Goal: Information Seeking & Learning: Learn about a topic

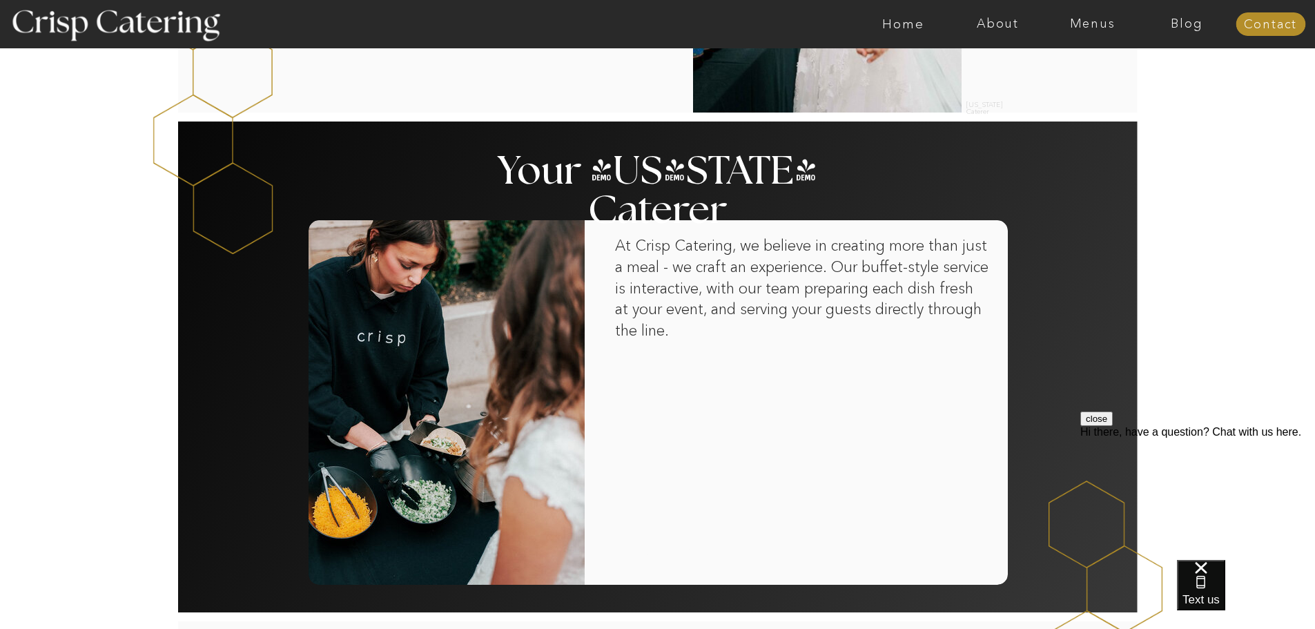
scroll to position [759, 0]
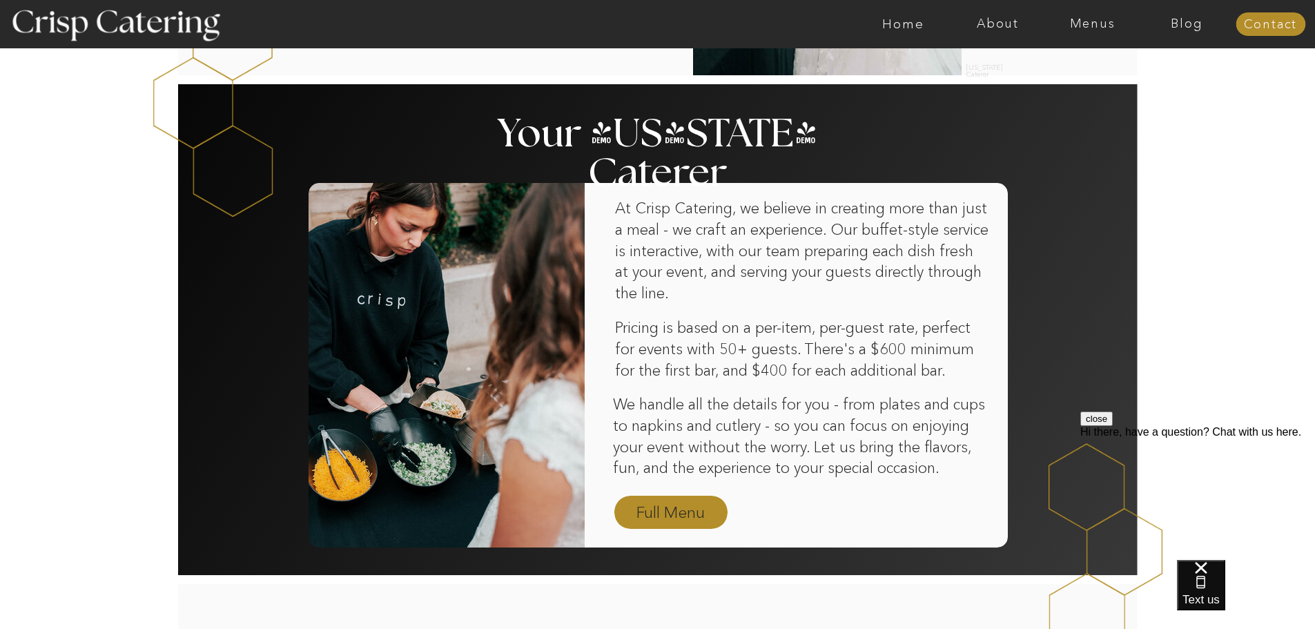
click at [675, 513] on nav "Full Menu" at bounding box center [671, 513] width 80 height 24
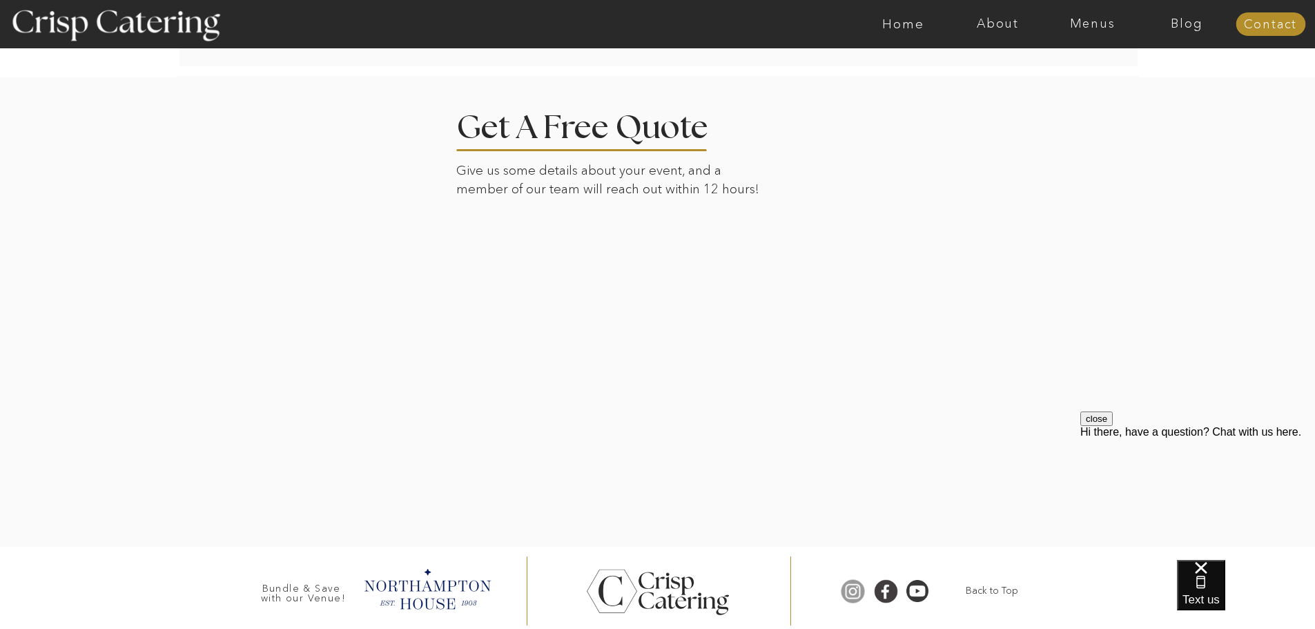
scroll to position [2790, 0]
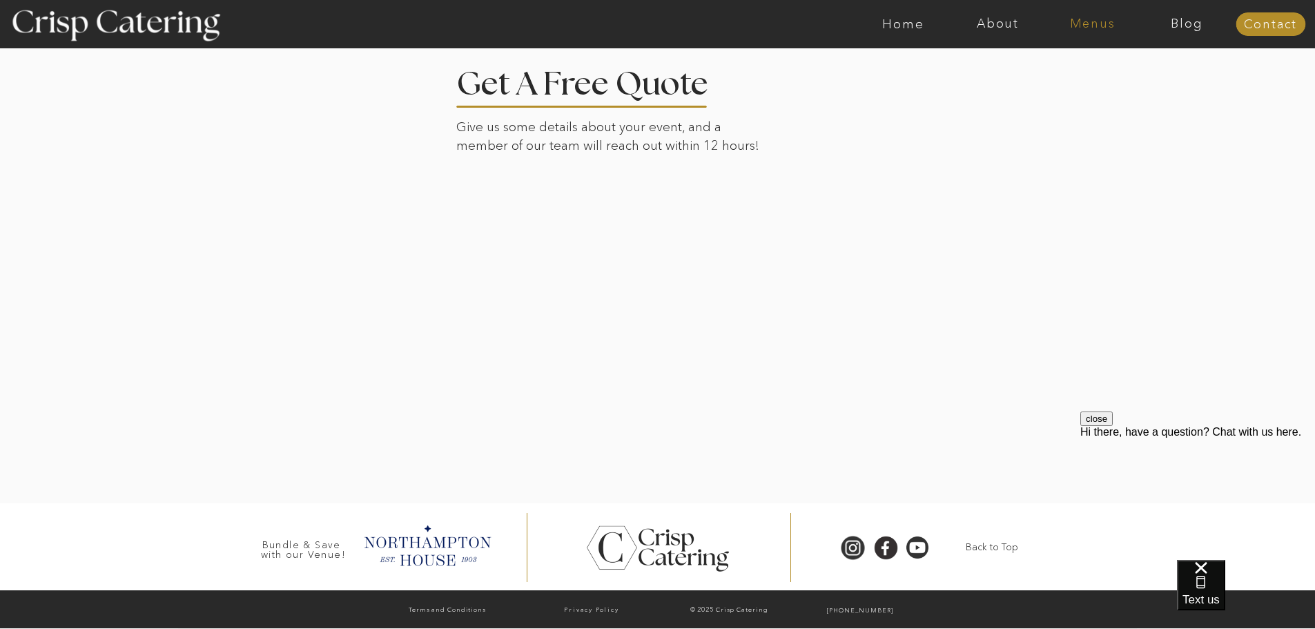
click at [1098, 20] on nav "Menus" at bounding box center [1092, 24] width 95 height 14
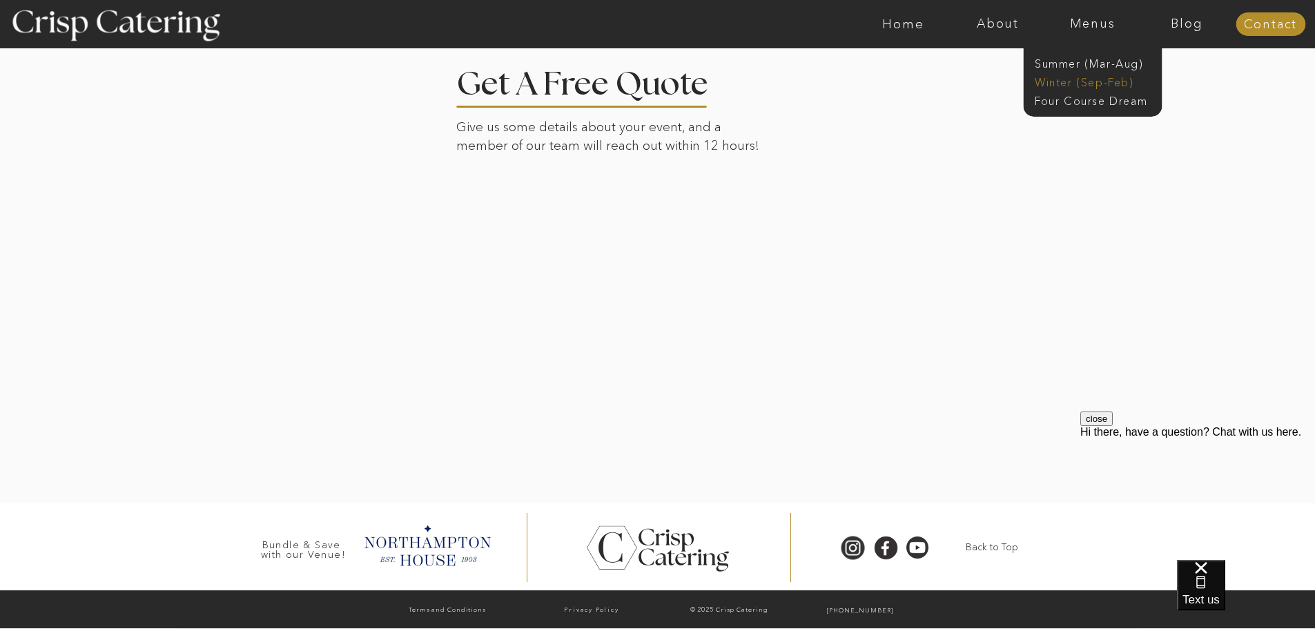
click at [1075, 81] on nav "Winter (Sep-Feb)" at bounding box center [1091, 81] width 113 height 13
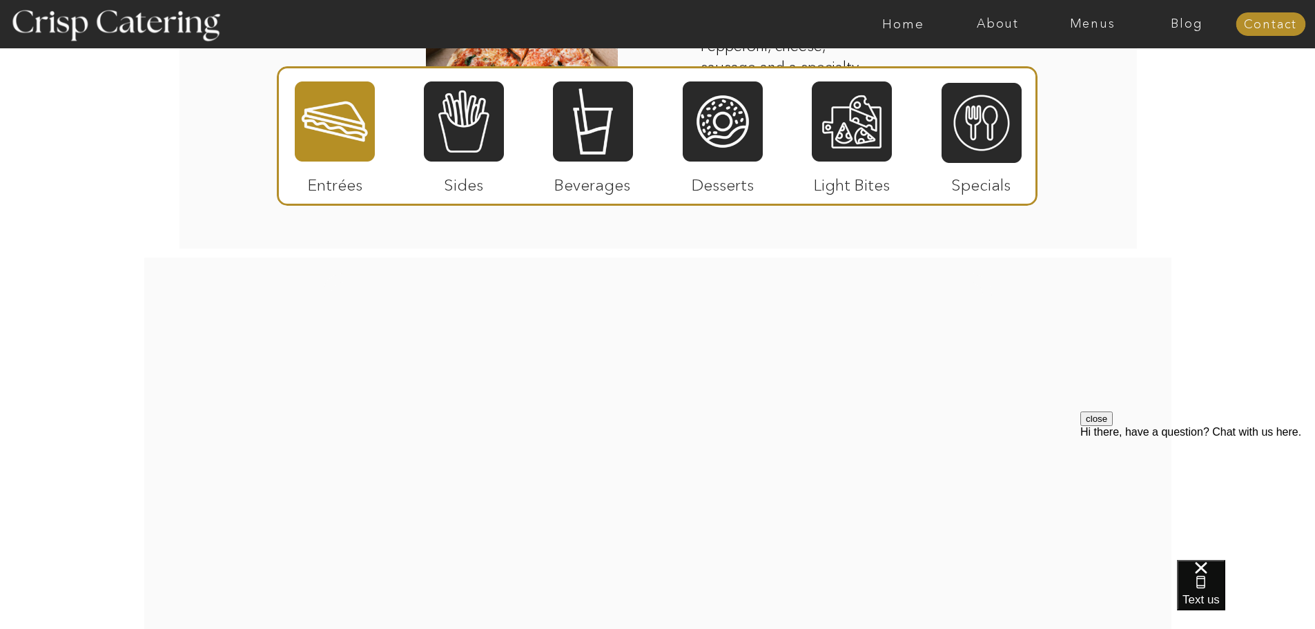
scroll to position [2465, 0]
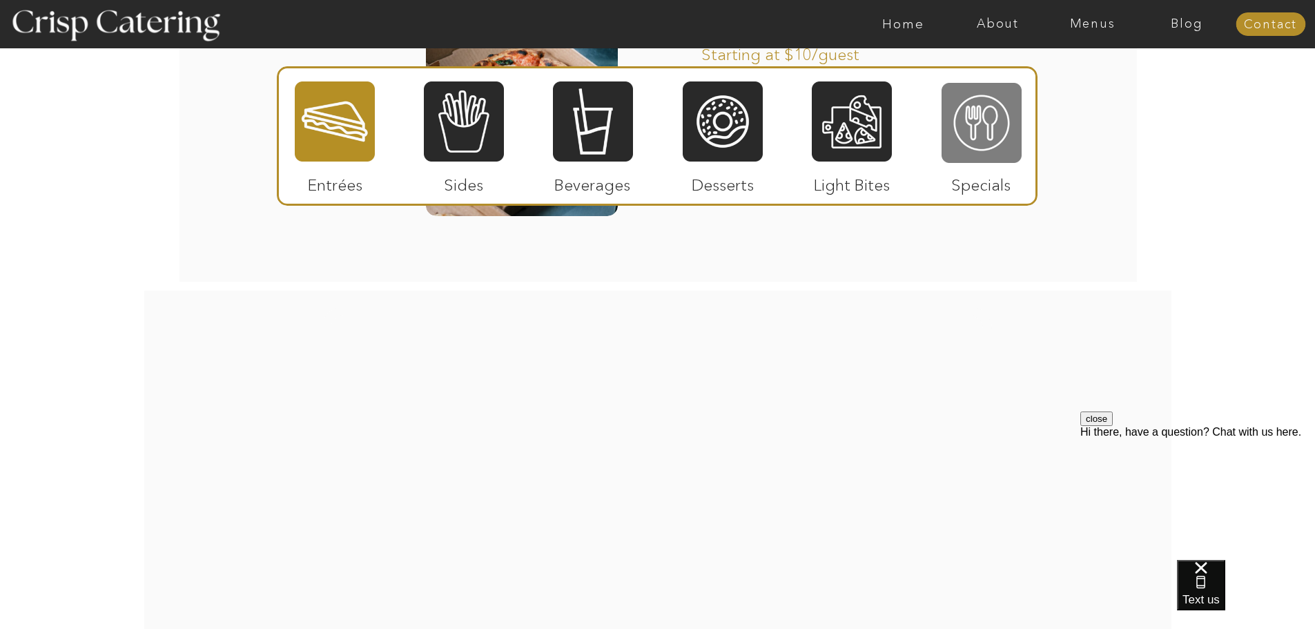
click at [981, 120] on div at bounding box center [981, 122] width 80 height 83
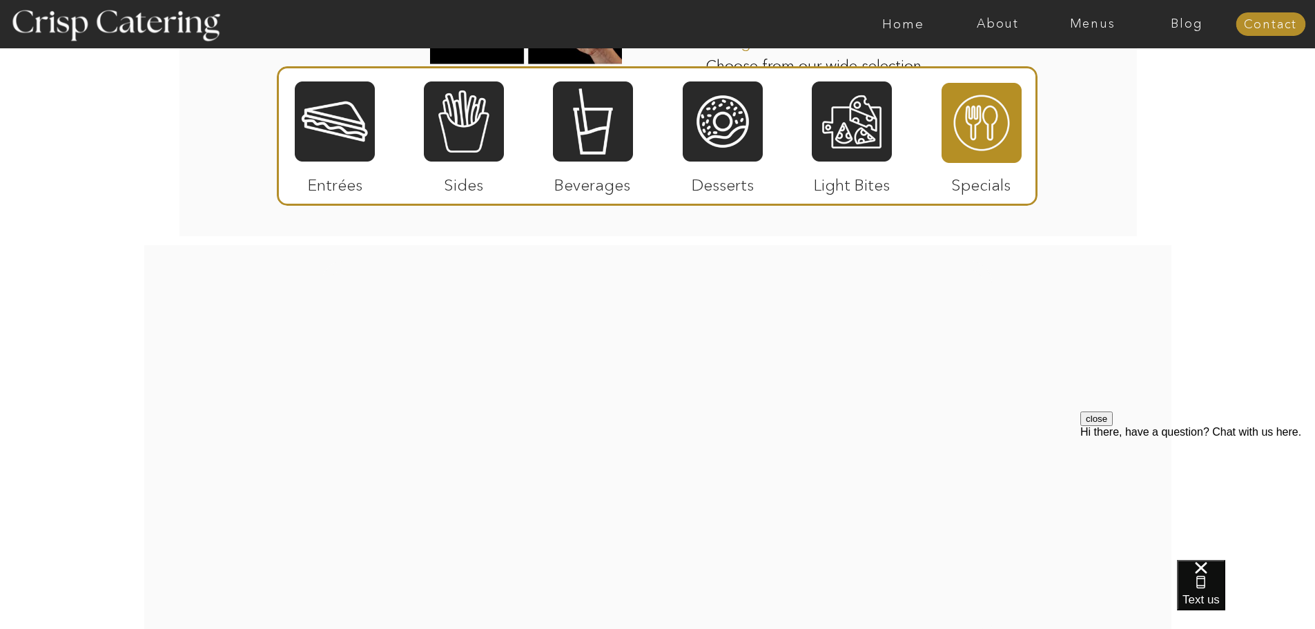
scroll to position [2189, 0]
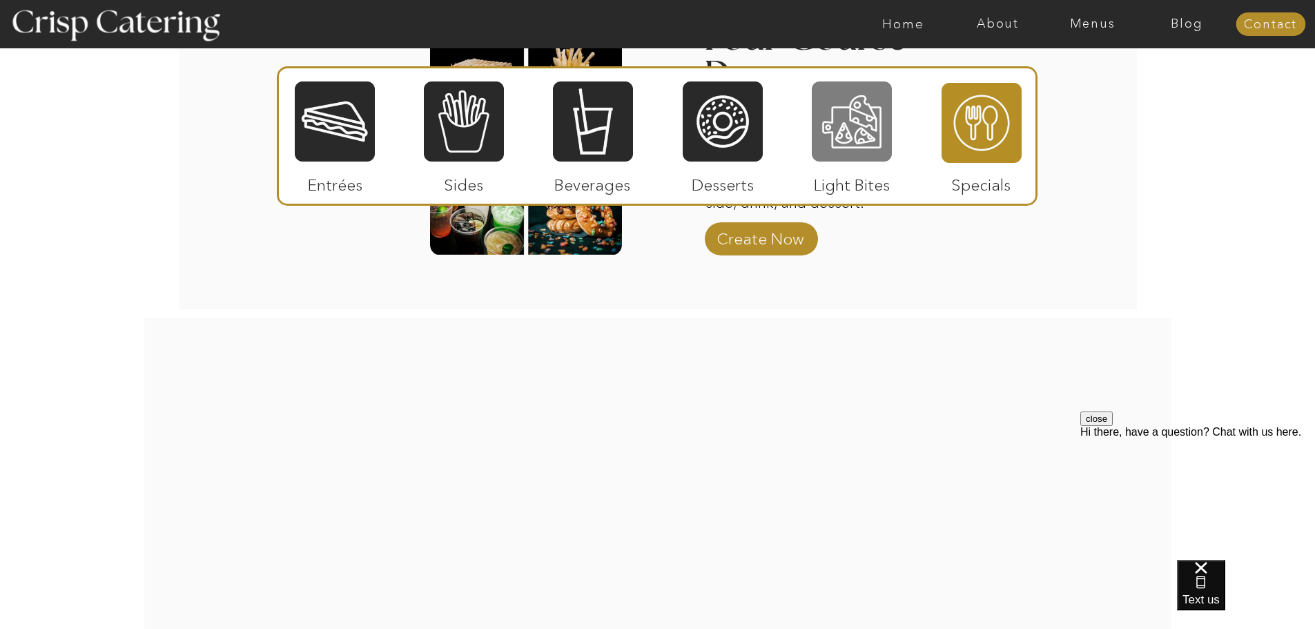
click at [850, 129] on div at bounding box center [852, 121] width 80 height 83
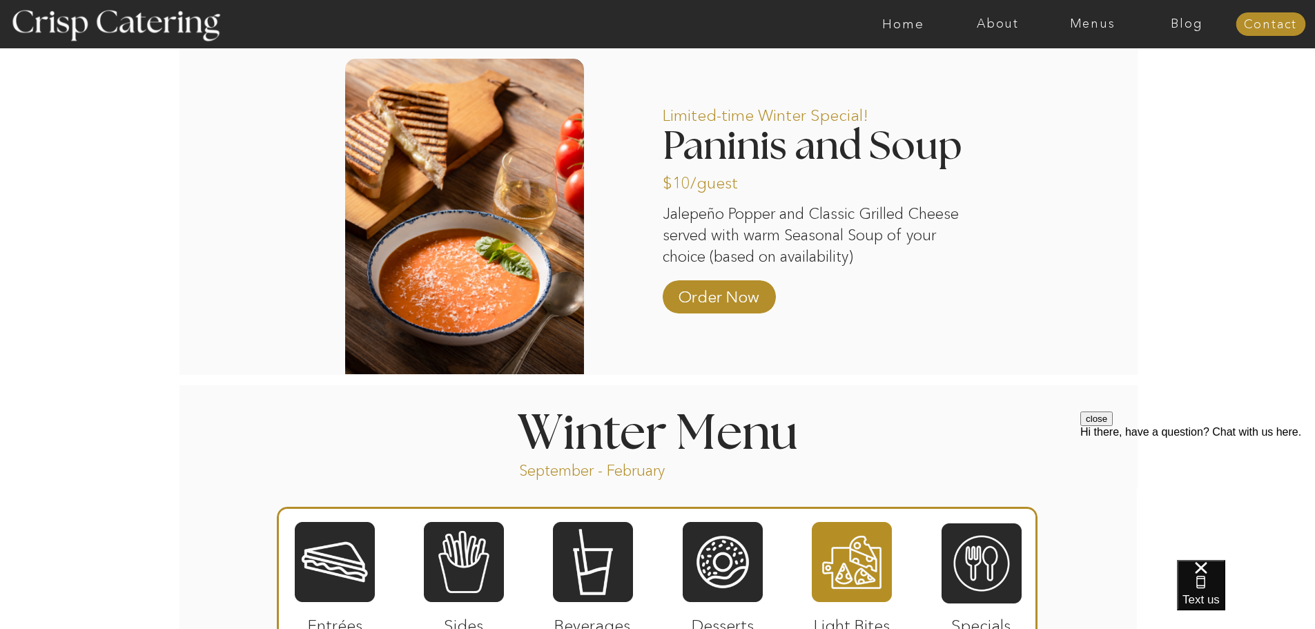
scroll to position [1361, 0]
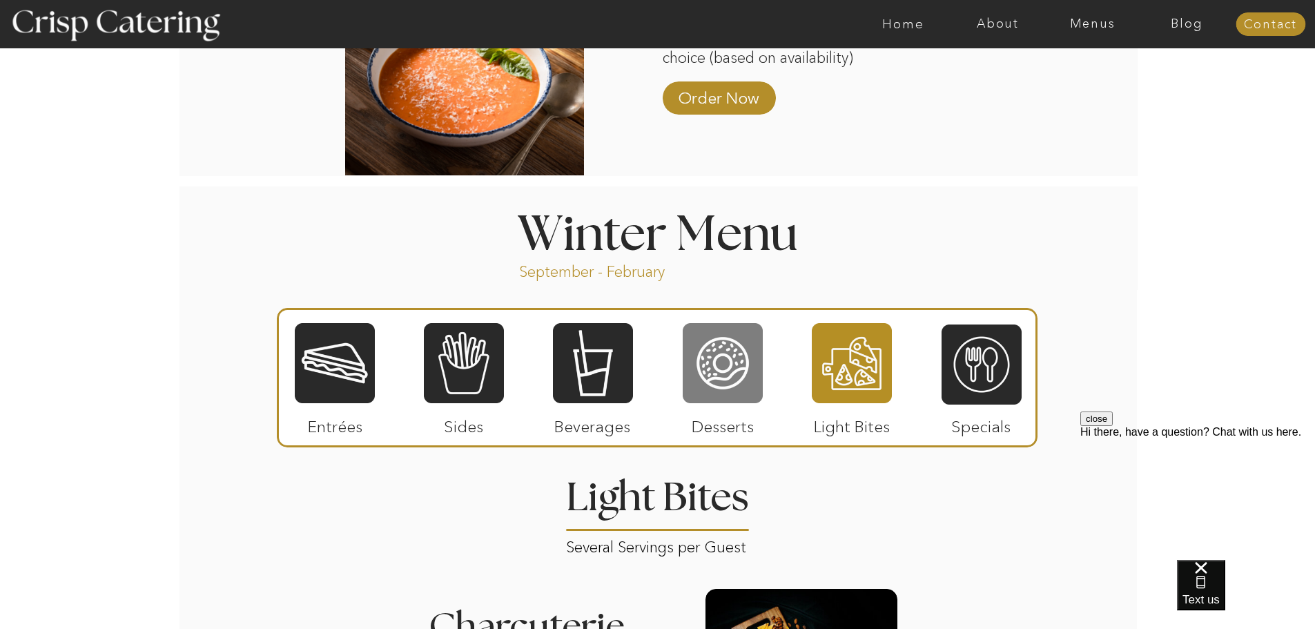
click at [716, 366] on div at bounding box center [723, 363] width 80 height 83
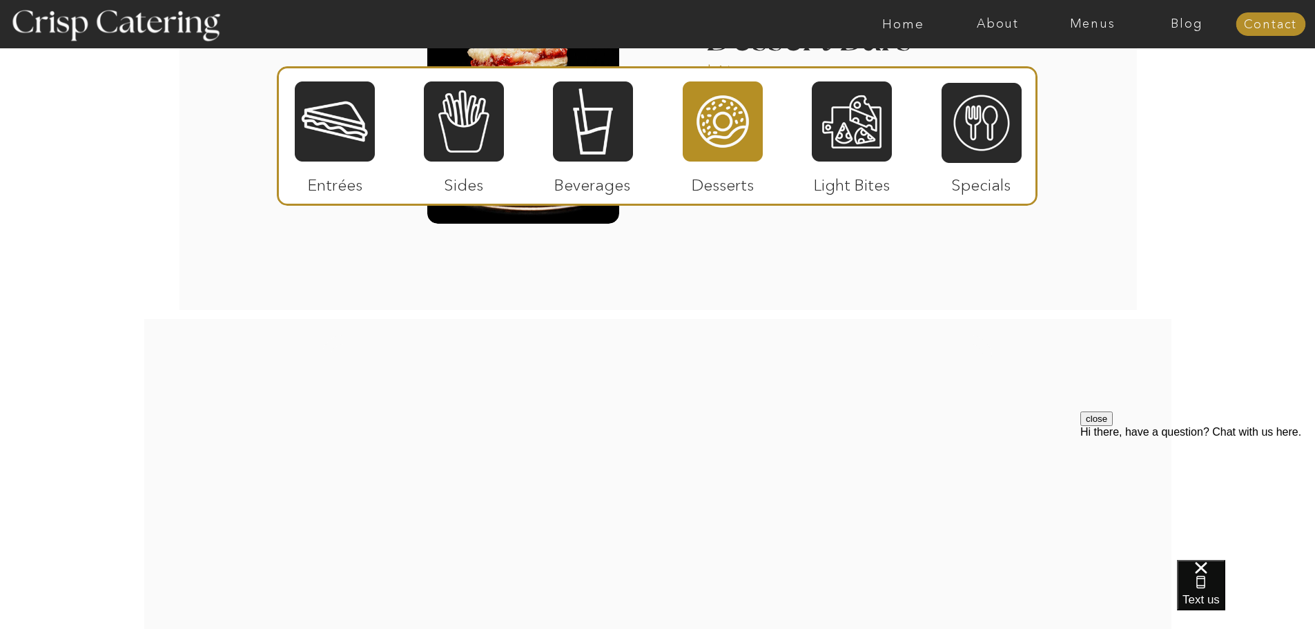
scroll to position [2534, 0]
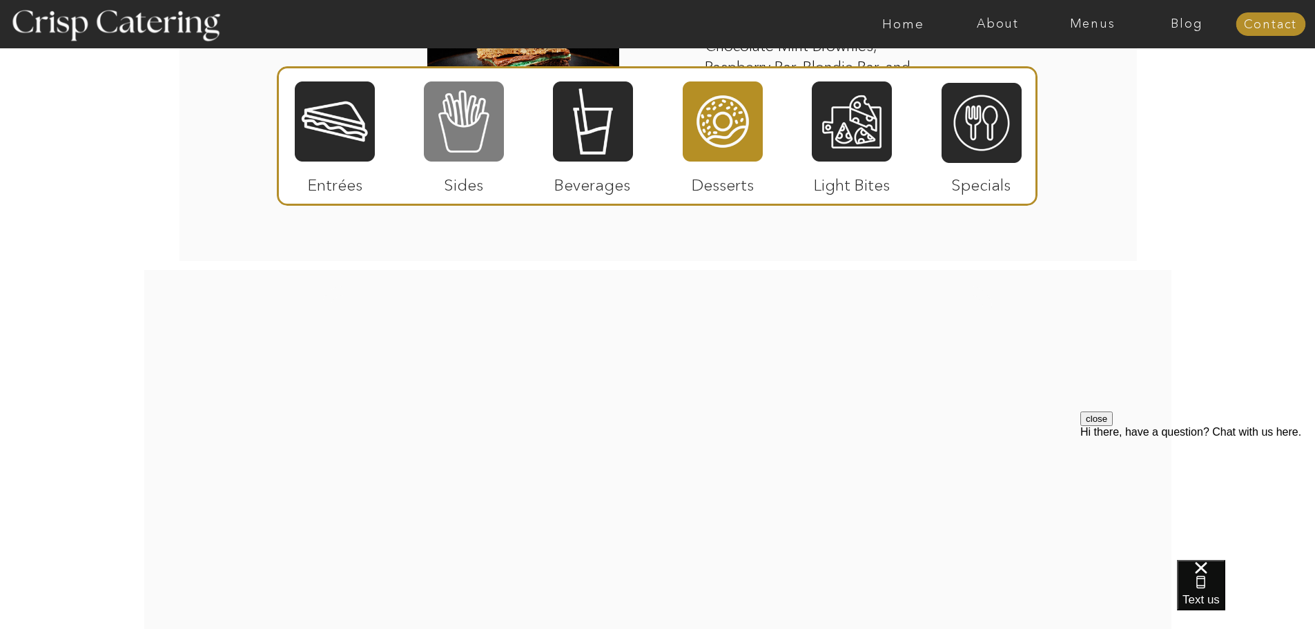
click at [473, 137] on div at bounding box center [464, 121] width 80 height 83
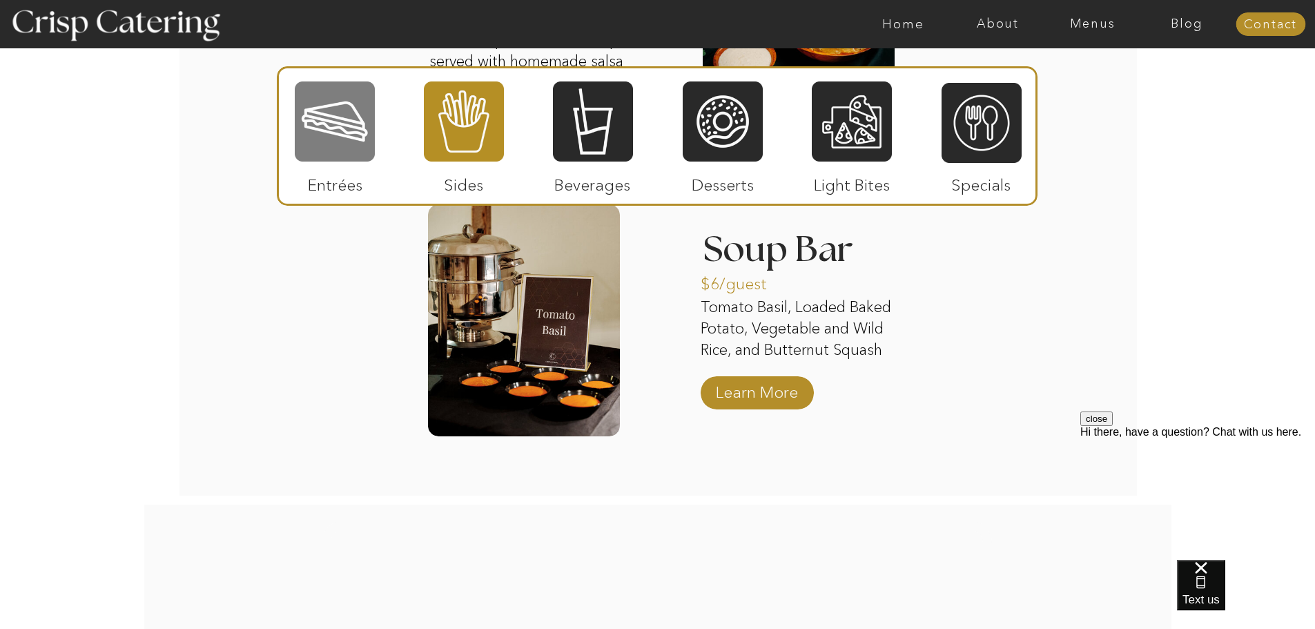
click at [330, 126] on div at bounding box center [335, 121] width 80 height 83
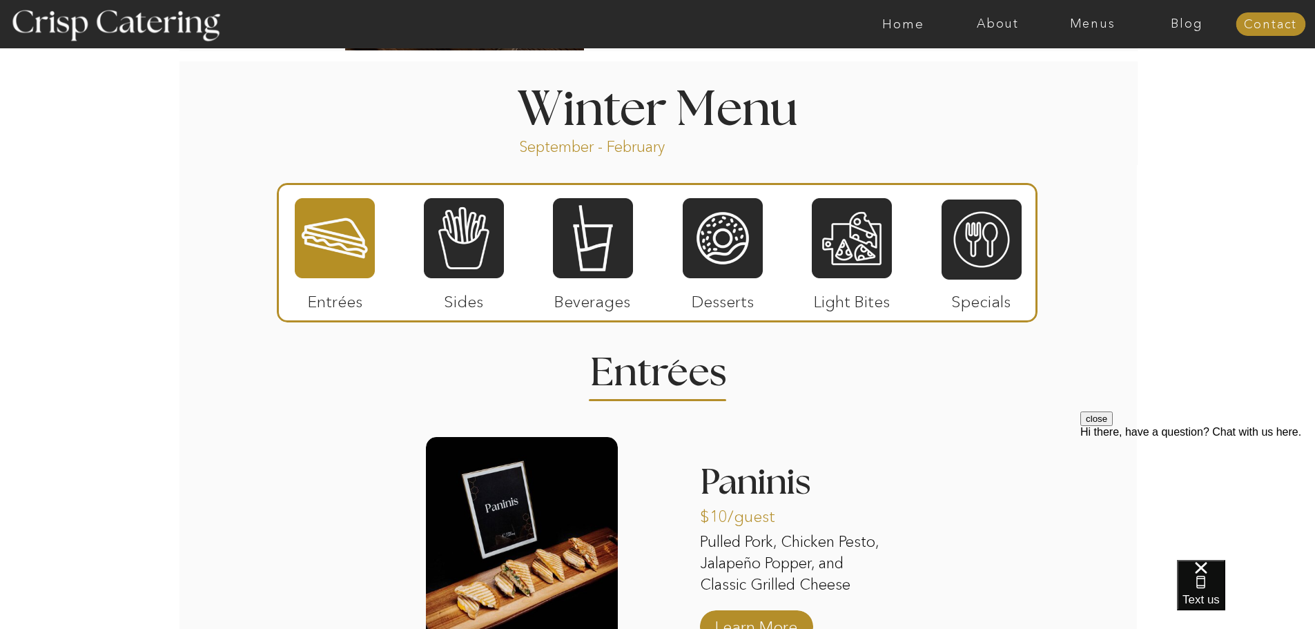
scroll to position [1568, 0]
